Goal: Transaction & Acquisition: Download file/media

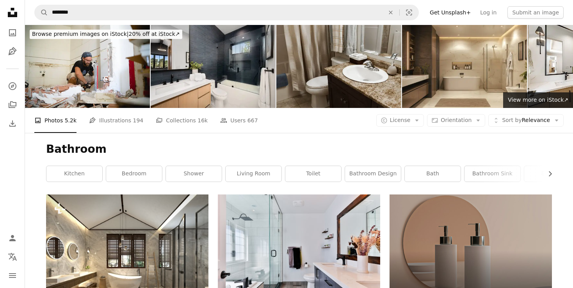
scroll to position [3391, 0]
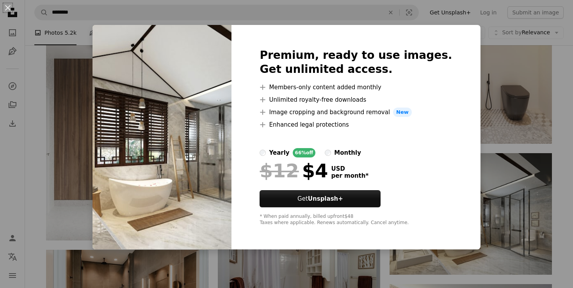
click at [487, 62] on div "An X shape Premium, ready to use images. Get unlimited access. A plus sign Memb…" at bounding box center [286, 144] width 573 height 288
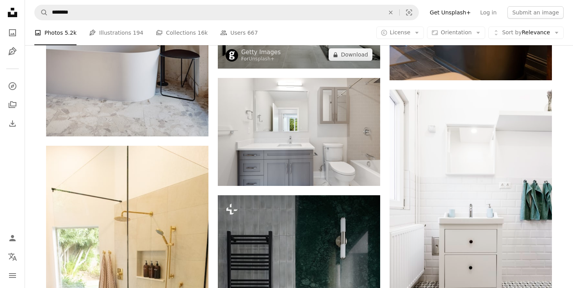
scroll to position [3968, 0]
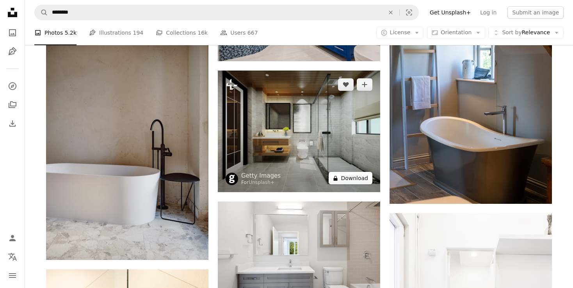
click at [360, 179] on button "A lock Download" at bounding box center [351, 178] width 44 height 12
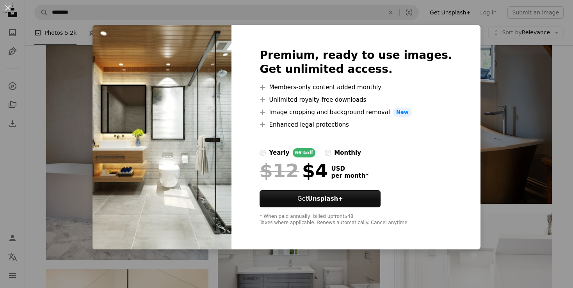
click at [542, 58] on div "An X shape Premium, ready to use images. Get unlimited access. A plus sign Memb…" at bounding box center [286, 144] width 573 height 288
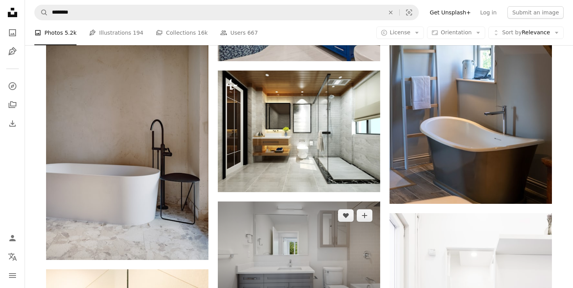
scroll to position [4133, 0]
